Goal: Task Accomplishment & Management: Manage account settings

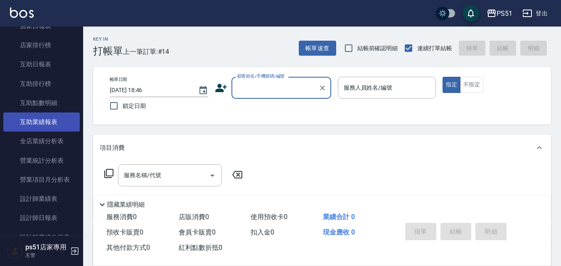
scroll to position [291, 0]
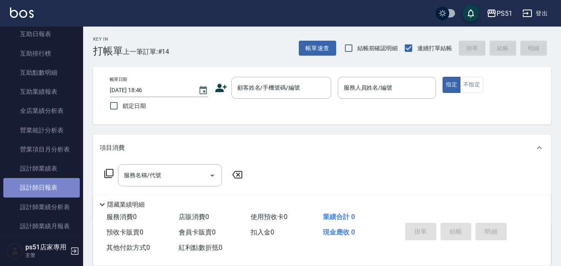
click at [50, 184] on link "設計師日報表" at bounding box center [41, 187] width 76 height 19
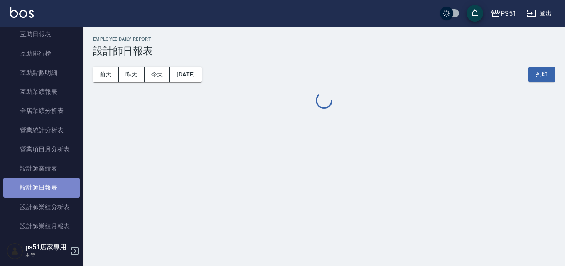
click at [50, 184] on link "設計師日報表" at bounding box center [41, 187] width 76 height 19
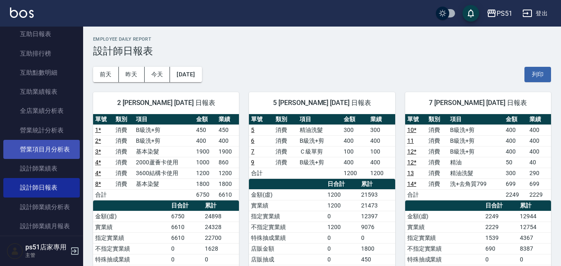
scroll to position [97, 0]
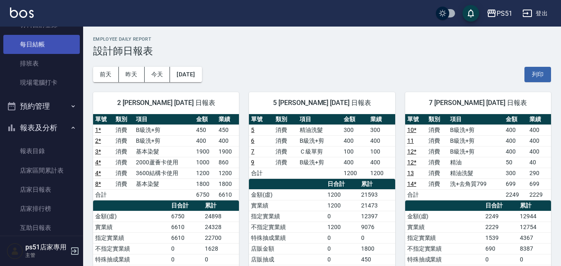
click at [45, 47] on link "每日結帳" at bounding box center [41, 44] width 76 height 19
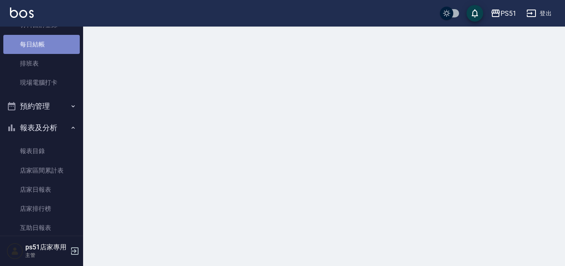
click at [45, 47] on link "每日結帳" at bounding box center [41, 44] width 76 height 19
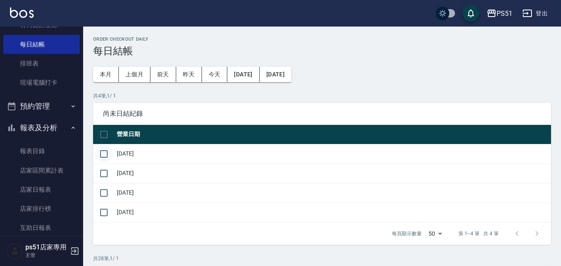
click at [104, 152] on input "checkbox" at bounding box center [103, 153] width 17 height 17
checkbox input "true"
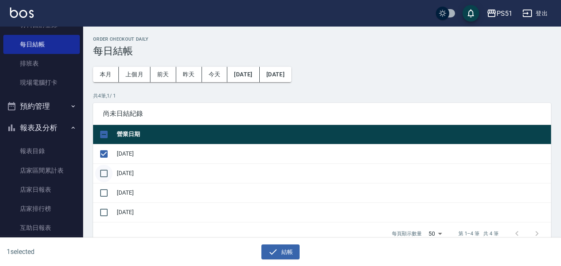
click at [104, 176] on input "checkbox" at bounding box center [103, 173] width 17 height 17
checkbox input "true"
click at [107, 190] on input "checkbox" at bounding box center [103, 192] width 17 height 17
checkbox input "true"
click at [284, 250] on button "結帳" at bounding box center [280, 252] width 39 height 15
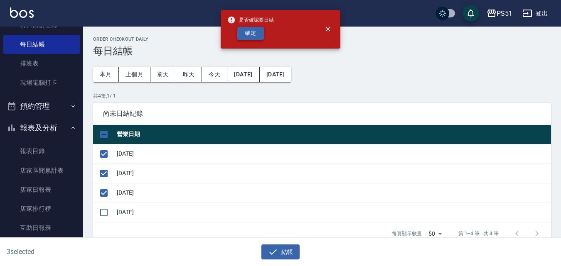
click at [246, 32] on button "確定" at bounding box center [250, 33] width 27 height 13
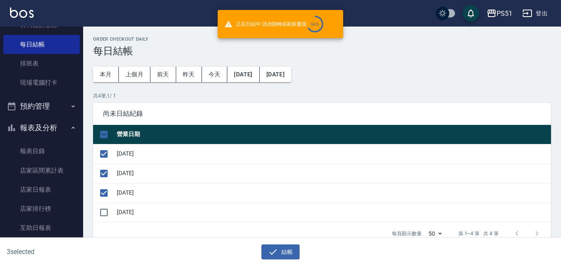
checkbox input "false"
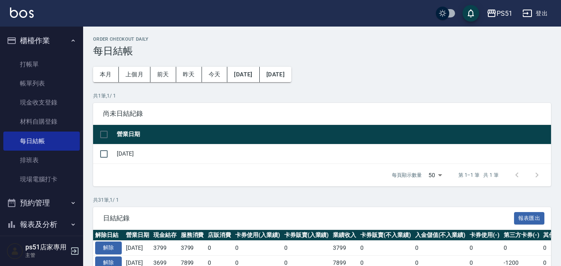
scroll to position [95, 0]
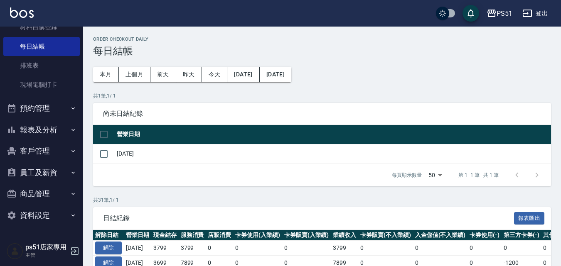
click at [56, 123] on button "報表及分析" at bounding box center [41, 130] width 76 height 22
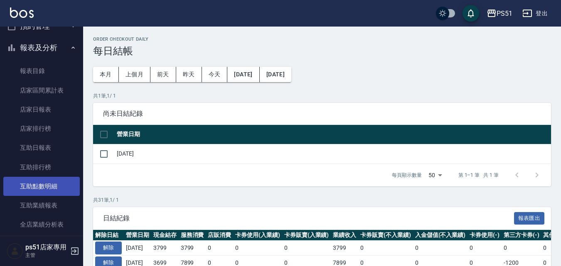
scroll to position [191, 0]
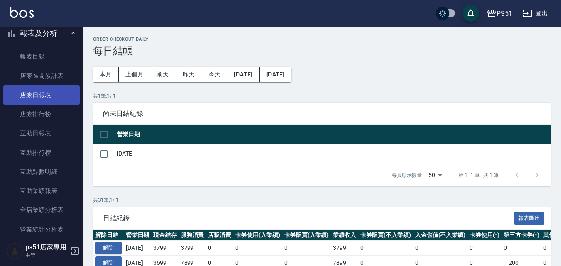
click at [51, 96] on link "店家日報表" at bounding box center [41, 95] width 76 height 19
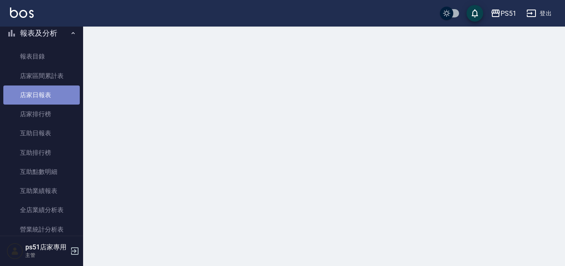
click at [51, 96] on link "店家日報表" at bounding box center [41, 95] width 76 height 19
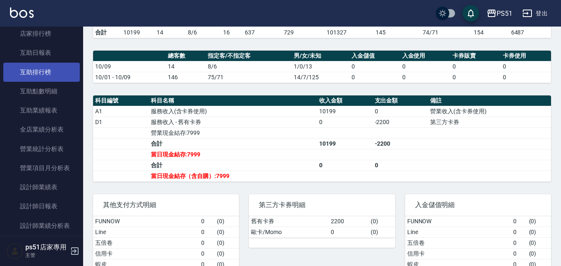
scroll to position [289, 0]
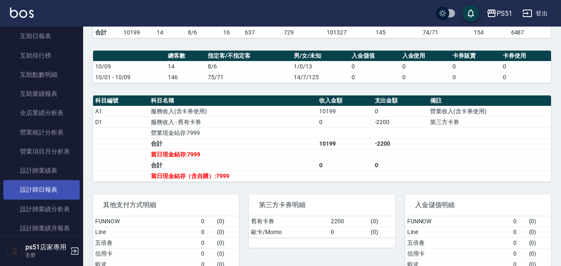
click at [32, 191] on link "設計師日報表" at bounding box center [41, 189] width 76 height 19
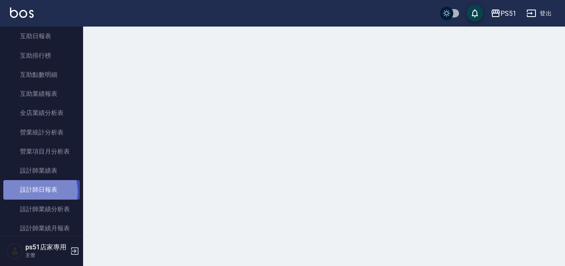
click at [32, 191] on link "設計師日報表" at bounding box center [41, 189] width 76 height 19
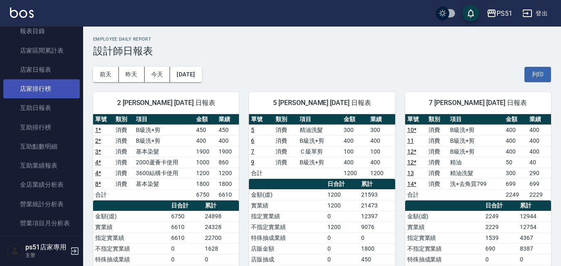
scroll to position [191, 0]
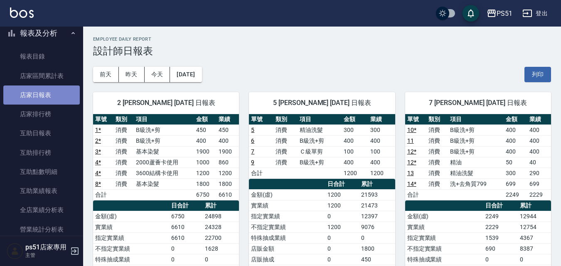
click at [59, 101] on link "店家日報表" at bounding box center [41, 95] width 76 height 19
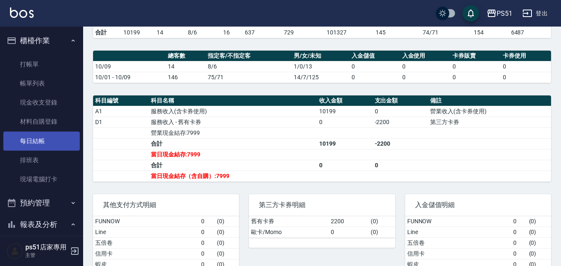
click at [49, 141] on link "每日結帳" at bounding box center [41, 141] width 76 height 19
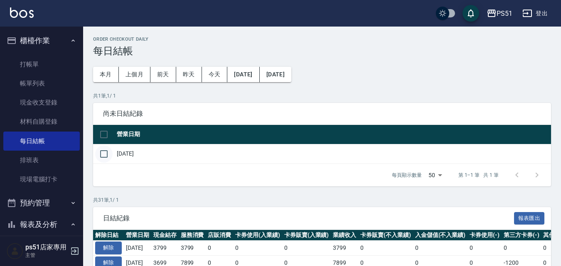
click at [105, 153] on input "checkbox" at bounding box center [103, 153] width 17 height 17
checkbox input "true"
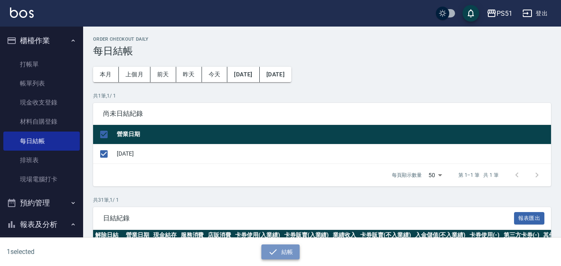
click at [266, 254] on button "結帳" at bounding box center [280, 252] width 39 height 15
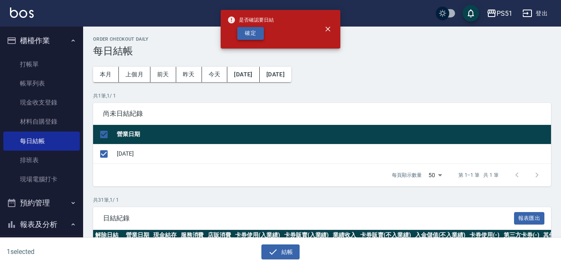
click at [262, 35] on button "確定" at bounding box center [250, 33] width 27 height 13
checkbox input "false"
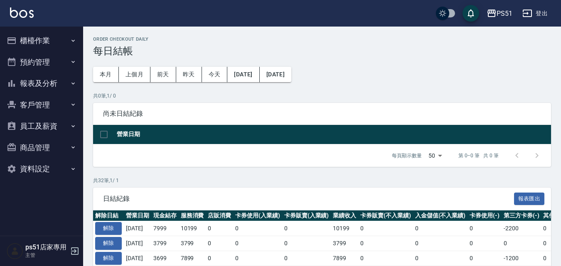
click at [76, 41] on icon "button" at bounding box center [73, 40] width 7 height 7
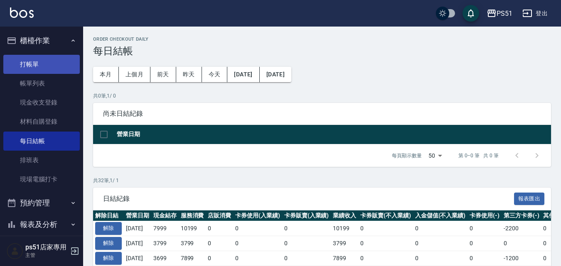
click at [69, 67] on link "打帳單" at bounding box center [41, 64] width 76 height 19
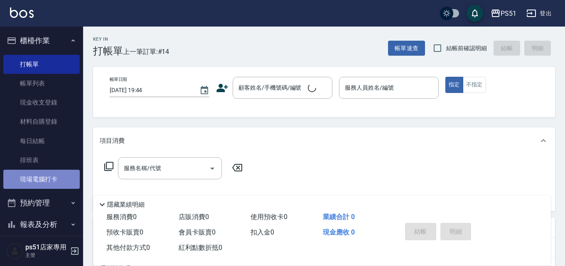
click at [51, 174] on link "現場電腦打卡" at bounding box center [41, 179] width 76 height 19
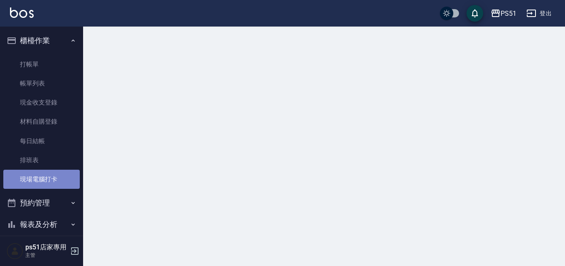
click at [51, 174] on link "現場電腦打卡" at bounding box center [41, 179] width 76 height 19
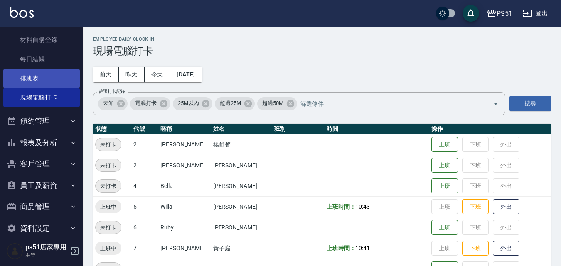
scroll to position [95, 0]
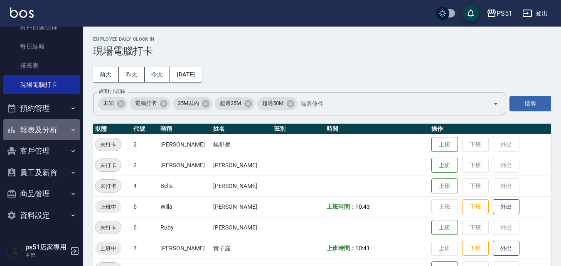
drag, startPoint x: 52, startPoint y: 129, endPoint x: 47, endPoint y: 169, distance: 40.1
click at [52, 134] on button "報表及分析" at bounding box center [41, 130] width 76 height 22
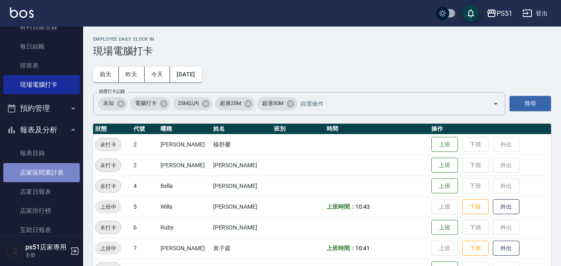
click at [47, 173] on link "店家區間累計表" at bounding box center [41, 172] width 76 height 19
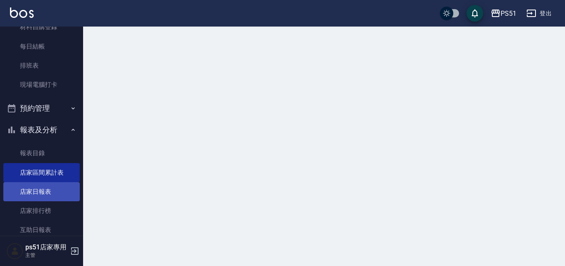
click at [47, 194] on link "店家日報表" at bounding box center [41, 191] width 76 height 19
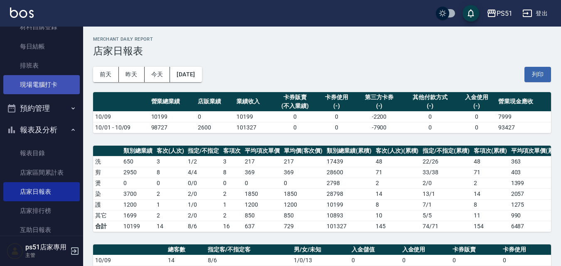
click at [61, 79] on link "現場電腦打卡" at bounding box center [41, 84] width 76 height 19
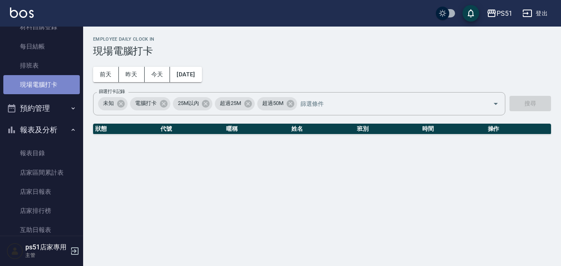
click at [61, 79] on link "現場電腦打卡" at bounding box center [41, 84] width 76 height 19
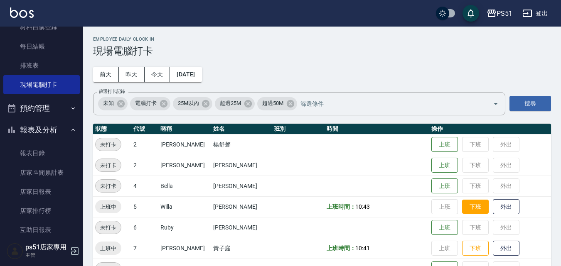
click at [462, 206] on button "下班" at bounding box center [475, 207] width 27 height 15
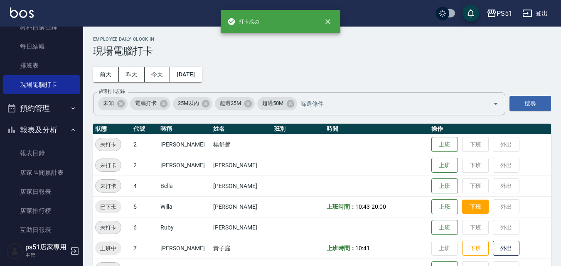
scroll to position [97, 0]
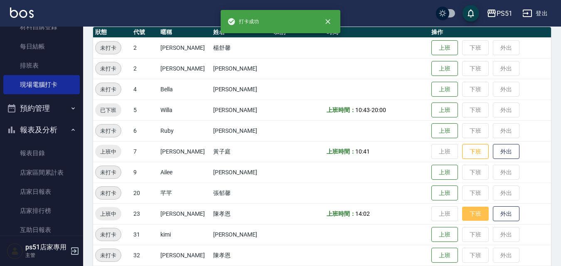
click at [472, 214] on button "下班" at bounding box center [475, 214] width 27 height 15
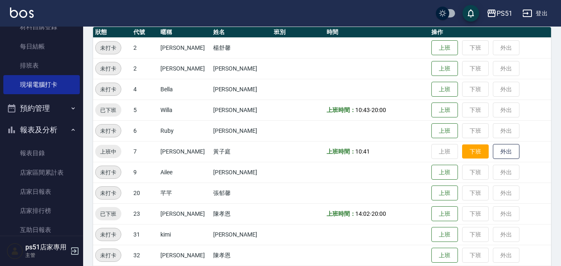
click at [478, 152] on button "下班" at bounding box center [475, 152] width 27 height 15
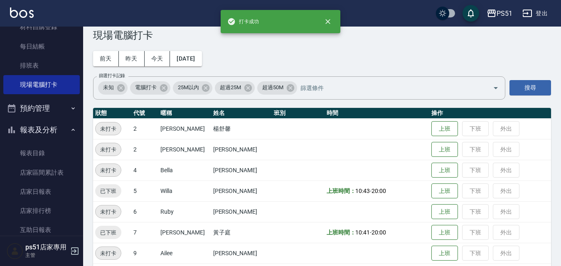
scroll to position [0, 0]
